Goal: Information Seeking & Learning: Learn about a topic

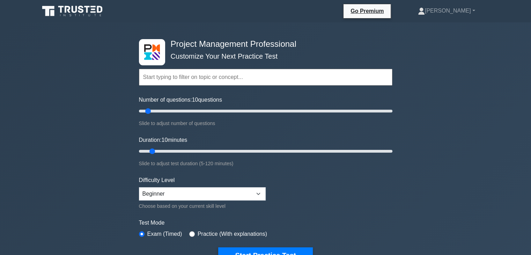
click at [260, 81] on input "text" at bounding box center [265, 77] width 253 height 17
click at [270, 98] on div "Number of questions: 10 questions Slide to adjust number of questions" at bounding box center [265, 112] width 253 height 32
click at [258, 190] on select "Beginner Intermediate Expert" at bounding box center [202, 193] width 127 height 13
select select "intermediate"
click at [139, 187] on select "Beginner Intermediate Expert" at bounding box center [202, 193] width 127 height 13
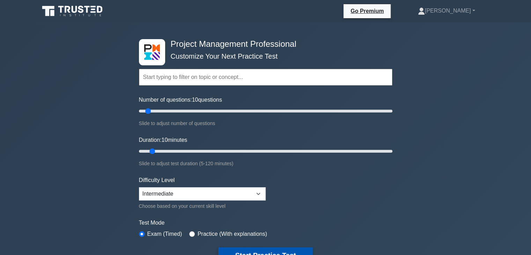
click at [258, 250] on button "Start Practice Test" at bounding box center [265, 255] width 94 height 16
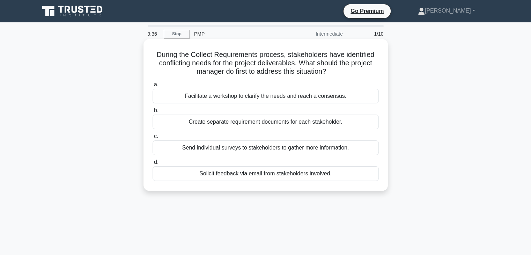
click at [230, 99] on div "Facilitate a workshop to clarify the needs and reach a consensus." at bounding box center [265, 96] width 226 height 15
click at [152, 87] on input "a. Facilitate a workshop to clarify the needs and reach a consensus." at bounding box center [152, 84] width 0 height 5
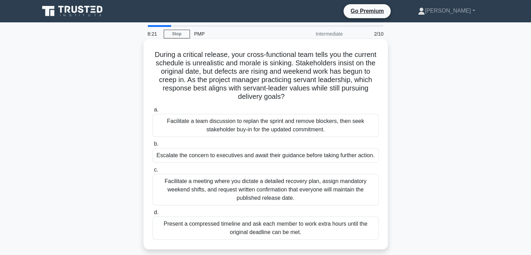
click at [288, 203] on div "Facilitate a meeting where you dictate a detailed recovery plan, assign mandato…" at bounding box center [265, 189] width 226 height 31
click at [152, 172] on input "c. Facilitate a meeting where you dictate a detailed recovery plan, assign mand…" at bounding box center [152, 169] width 0 height 5
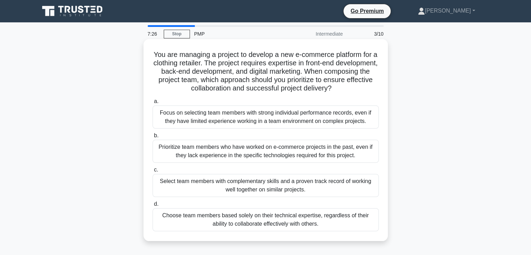
click at [234, 155] on div "Prioritize team members who have worked on e-commerce projects in the past, eve…" at bounding box center [265, 151] width 226 height 23
click at [152, 138] on input "b. Prioritize team members who have worked on e-commerce projects in the past, …" at bounding box center [152, 135] width 0 height 5
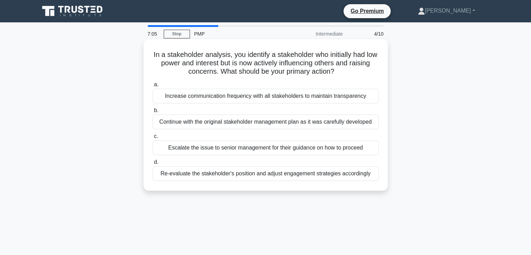
click at [267, 175] on div "Re-evaluate the stakeholder's position and adjust engagement strategies accordi…" at bounding box center [265, 173] width 226 height 15
click at [152, 164] on input "d. Re-evaluate the stakeholder's position and adjust engagement strategies acco…" at bounding box center [152, 162] width 0 height 5
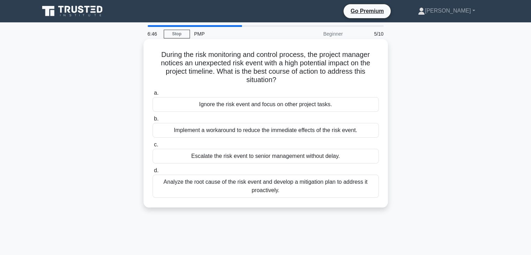
click at [213, 191] on div "Analyze the root cause of the risk event and develop a mitigation plan to addre…" at bounding box center [265, 185] width 226 height 23
click at [152, 173] on input "d. Analyze the root cause of the risk event and develop a mitigation plan to ad…" at bounding box center [152, 170] width 0 height 5
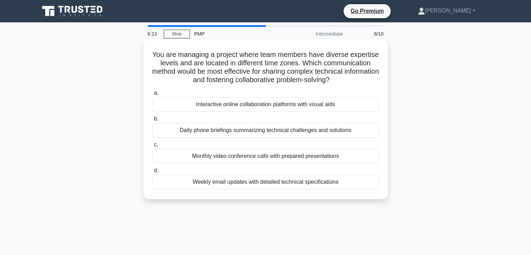
click at [273, 102] on div "Interactive online collaboration platforms with visual aids" at bounding box center [265, 104] width 226 height 15
click at [152, 95] on input "a. Interactive online collaboration platforms with visual aids" at bounding box center [152, 93] width 0 height 5
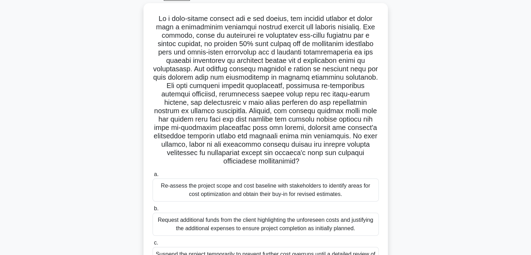
scroll to position [38, 0]
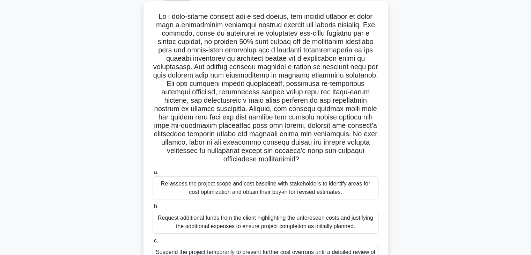
click at [331, 98] on h5 ".spinner_0XTQ{transform-origin:center;animation:spinner_y6GP .75s linear infini…" at bounding box center [265, 87] width 227 height 151
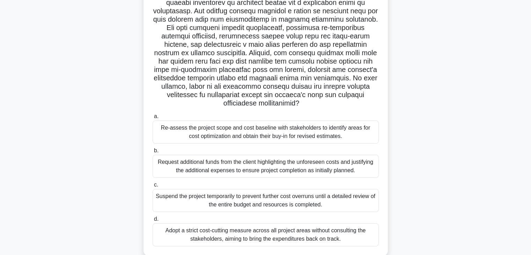
scroll to position [108, 0]
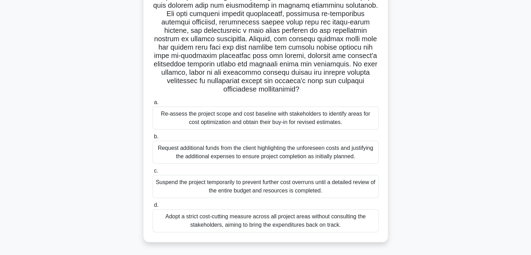
click at [278, 125] on div "Re-assess the project scope and cost baseline with stakeholders to identify are…" at bounding box center [265, 117] width 226 height 23
click at [152, 105] on input "a. Re-assess the project scope and cost baseline with stakeholders to identify …" at bounding box center [152, 102] width 0 height 5
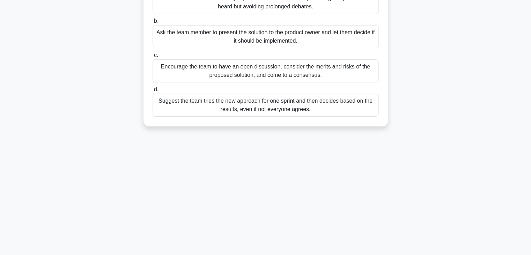
scroll to position [0, 0]
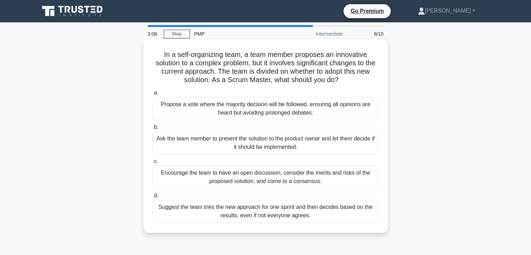
click at [325, 142] on div "Ask the team member to present the solution to the product owner and let them d…" at bounding box center [265, 142] width 226 height 23
click at [152, 129] on input "b. Ask the team member to present the solution to the product owner and let the…" at bounding box center [152, 127] width 0 height 5
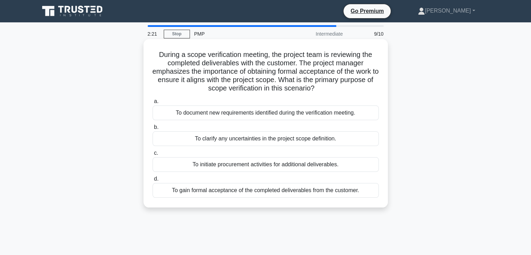
click at [322, 194] on div "To gain formal acceptance of the completed deliverables from the customer." at bounding box center [265, 190] width 226 height 15
click at [152, 181] on input "d. To gain formal acceptance of the completed deliverables from the customer." at bounding box center [152, 179] width 0 height 5
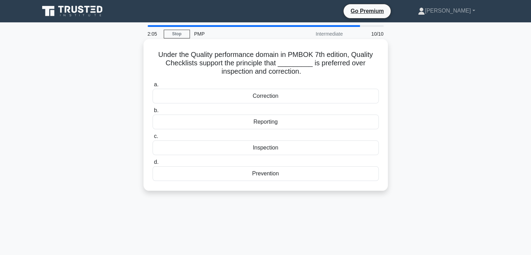
click at [311, 182] on div "Under the Quality performance domain in PMBOK 7th edition, Quality Checklists s…" at bounding box center [265, 115] width 239 height 146
click at [319, 175] on div "Prevention" at bounding box center [265, 173] width 226 height 15
click at [152, 164] on input "d. Prevention" at bounding box center [152, 162] width 0 height 5
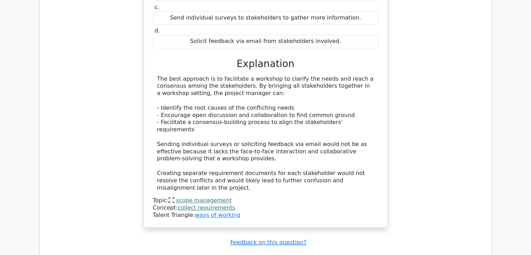
scroll to position [781, 0]
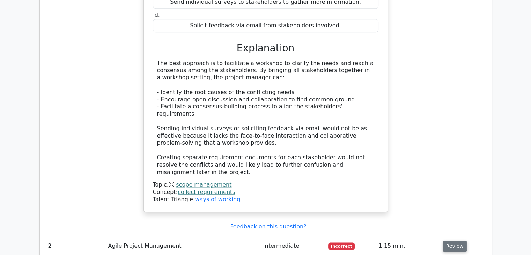
click at [456, 240] on button "Review" at bounding box center [455, 245] width 24 height 11
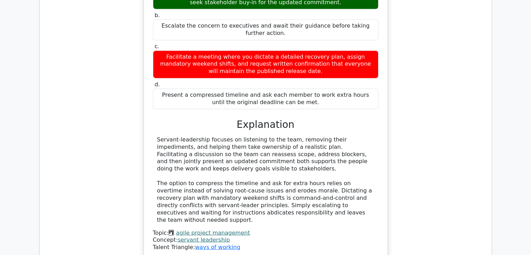
scroll to position [1186, 0]
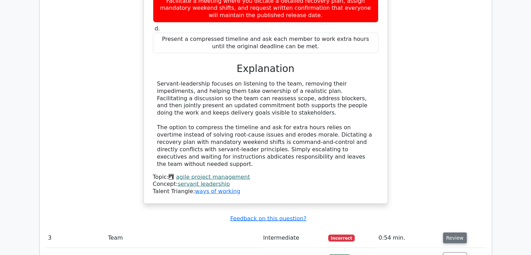
click at [459, 232] on button "Review" at bounding box center [455, 237] width 24 height 11
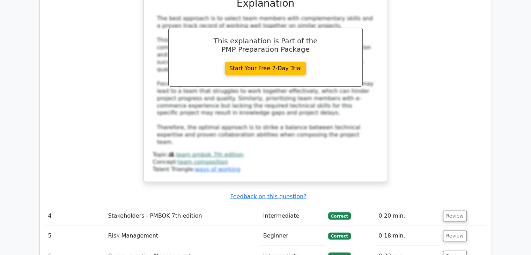
scroll to position [1661, 0]
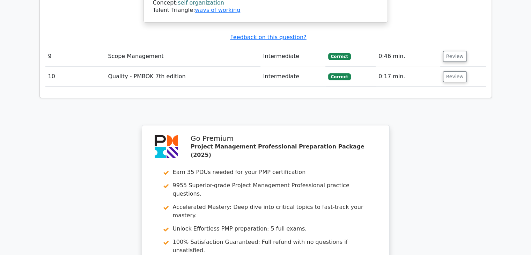
scroll to position [2365, 0]
